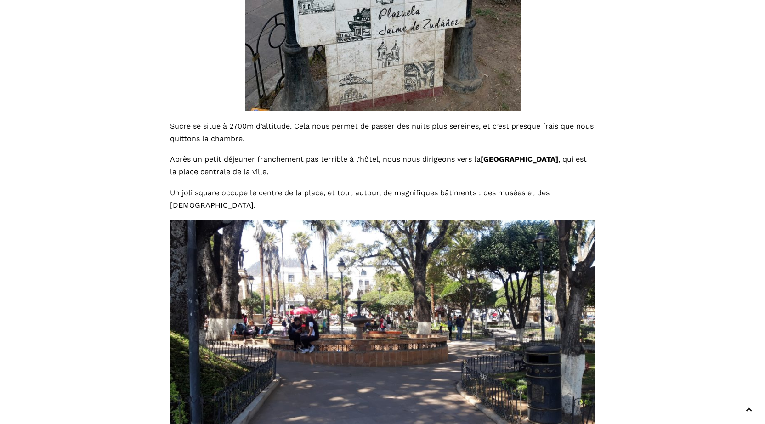
scroll to position [724, 0]
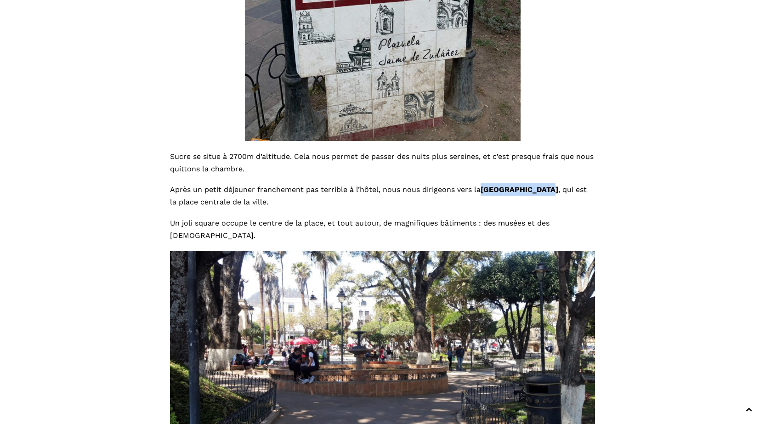
drag, startPoint x: 483, startPoint y: 155, endPoint x: 546, endPoint y: 147, distance: 63.0
click at [546, 150] on div "Sucre se situe à 2700m d’altitude. Cela nous permet de passer des nuits plus se…" at bounding box center [382, 195] width 425 height 91
copy b "[GEOGRAPHIC_DATA]"
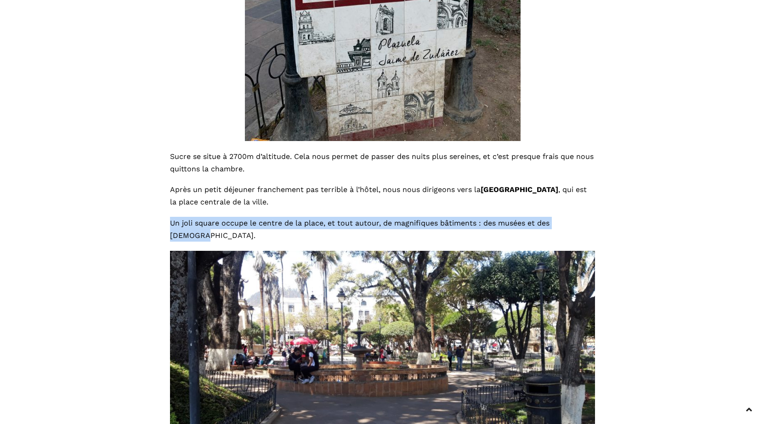
drag, startPoint x: 169, startPoint y: 187, endPoint x: 589, endPoint y: 193, distance: 420.5
copy span "Un joli square occupe le centre de la place, et tout autour, de magnifiques bât…"
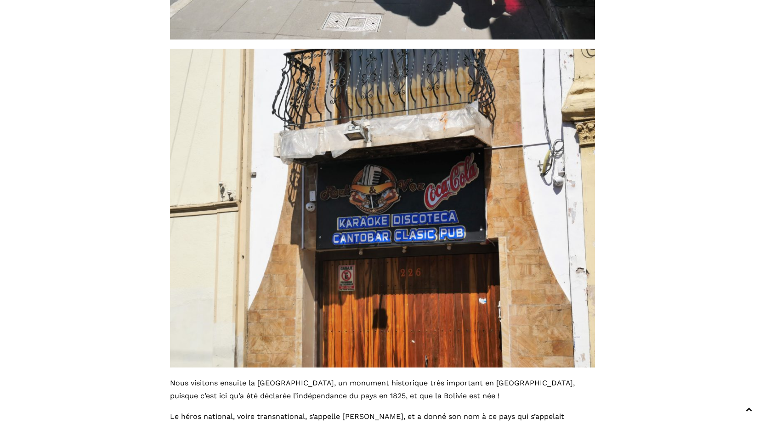
scroll to position [4170, 0]
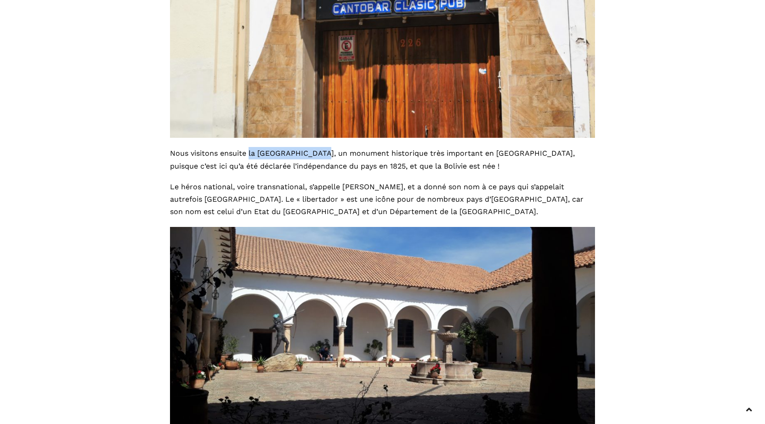
drag, startPoint x: 249, startPoint y: 105, endPoint x: 319, endPoint y: 106, distance: 70.8
click at [319, 149] on span "Nous visitons ensuite la [GEOGRAPHIC_DATA], un monument historique très importa…" at bounding box center [372, 159] width 405 height 21
copy span "la Casa de Libertad"
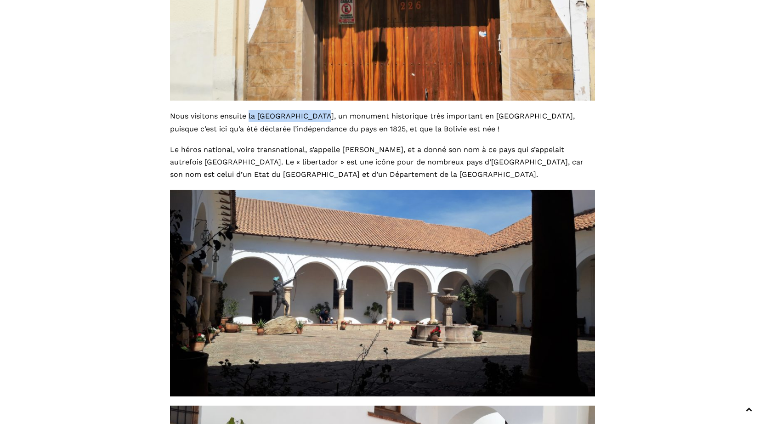
scroll to position [4078, 0]
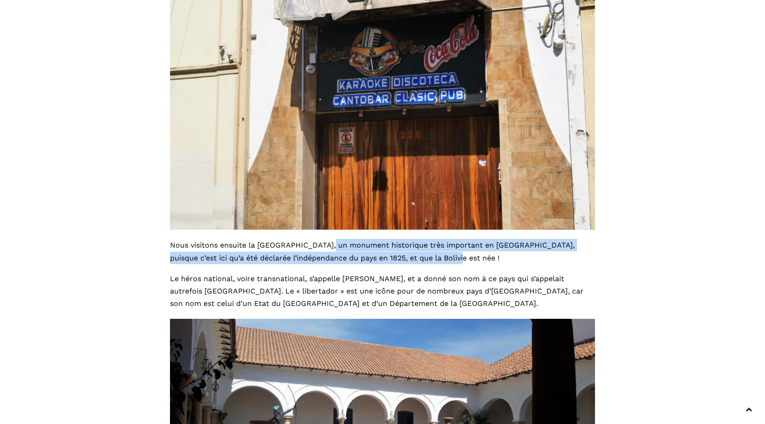
drag, startPoint x: 324, startPoint y: 198, endPoint x: 436, endPoint y: 212, distance: 112.5
click at [436, 239] on p "Nous visitons ensuite la [GEOGRAPHIC_DATA], un monument historique très importa…" at bounding box center [382, 251] width 425 height 25
copy span "un monument historique très important en [GEOGRAPHIC_DATA], puisque c’est ici q…"
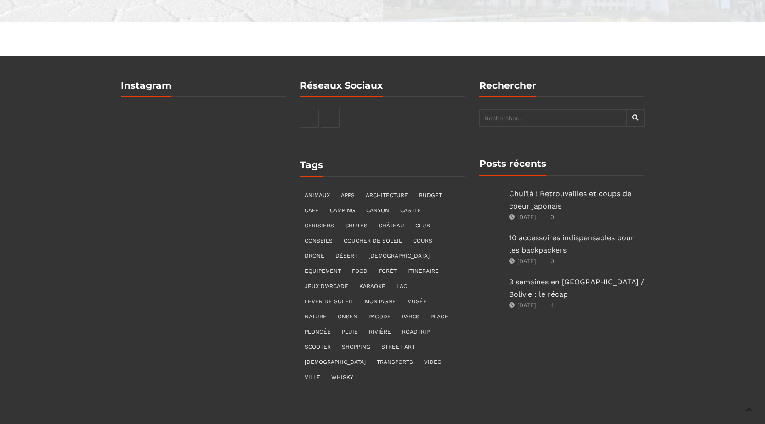
scroll to position [24755, 0]
